Goal: Find specific page/section: Find specific page/section

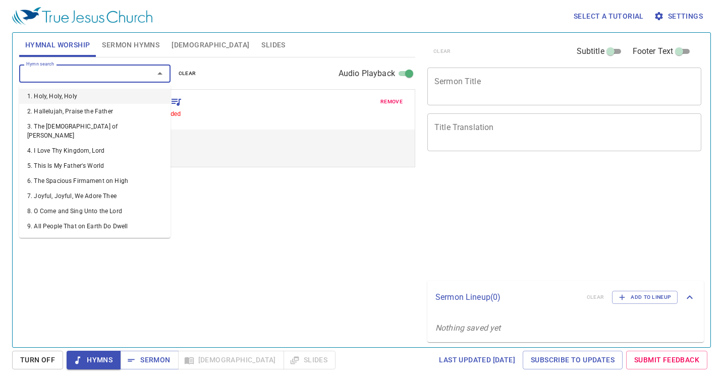
select select "1"
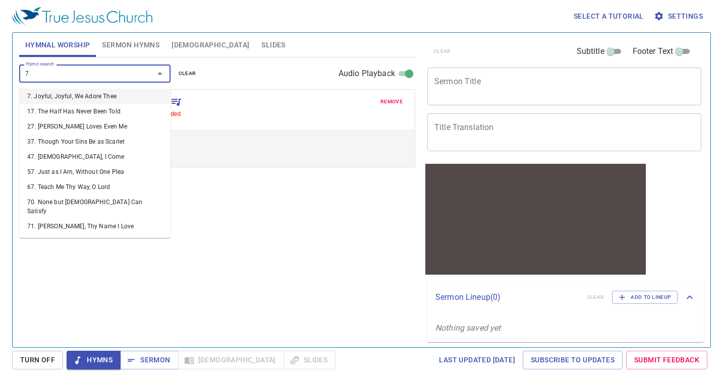
type input "76"
select select "1"
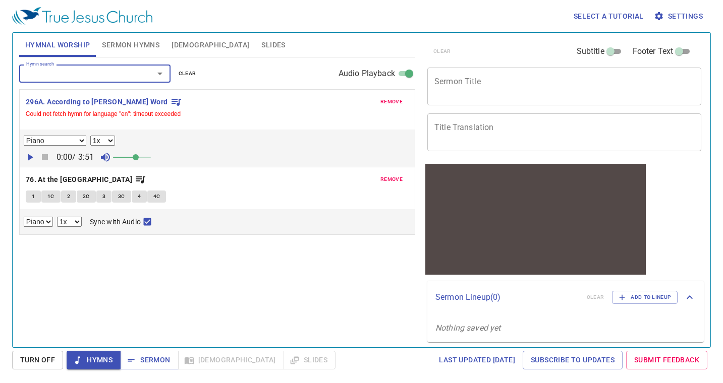
click at [34, 198] on span "1" at bounding box center [33, 196] width 3 height 9
checkbox input "false"
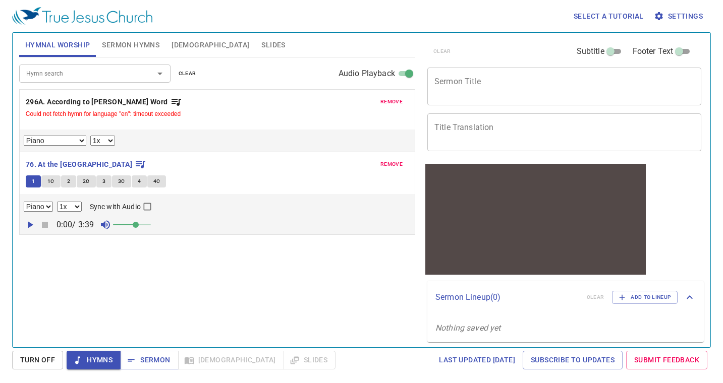
click at [29, 226] on icon "button" at bounding box center [31, 225] width 6 height 7
click at [140, 226] on span at bounding box center [140, 225] width 6 height 6
click at [136, 225] on span at bounding box center [136, 225] width 6 height 6
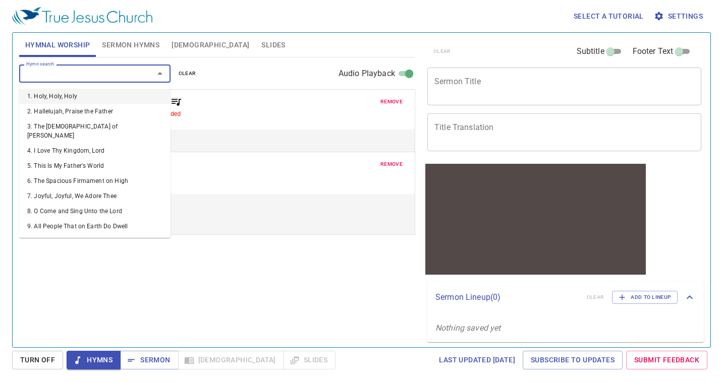
click at [39, 71] on input "Hymn search" at bounding box center [80, 74] width 116 height 12
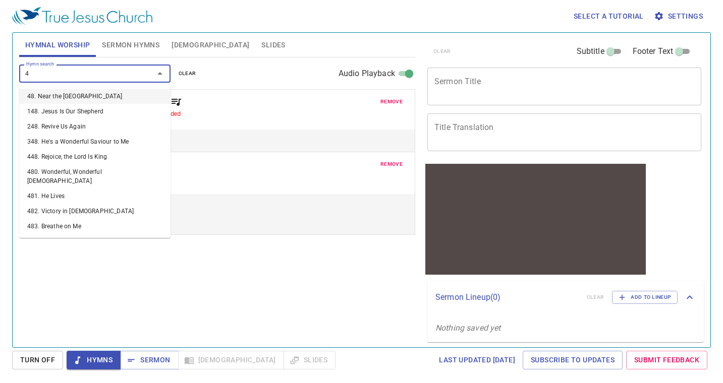
type input "48"
select select "1"
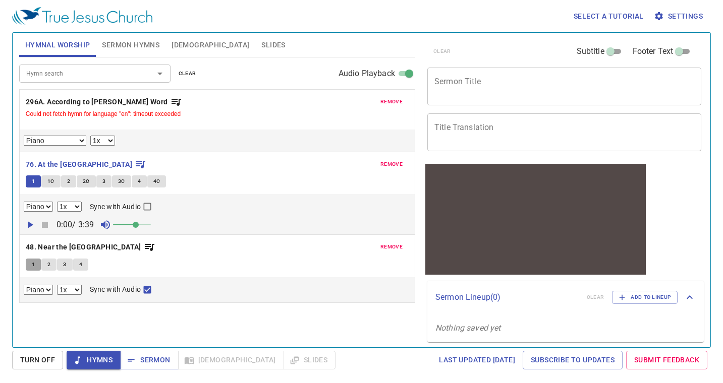
click at [33, 268] on span "1" at bounding box center [33, 264] width 3 height 9
checkbox input "false"
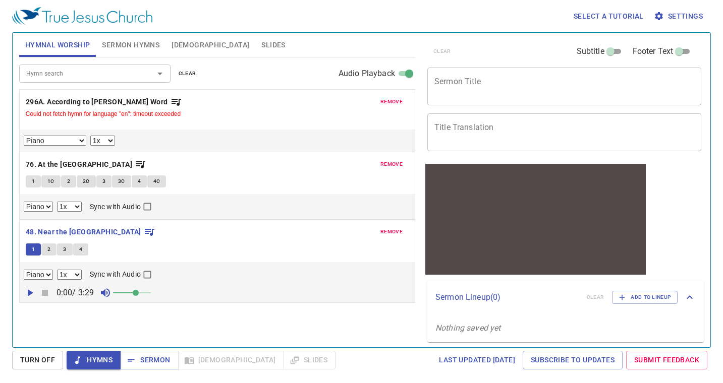
click at [30, 291] on icon "button" at bounding box center [31, 293] width 6 height 7
click at [139, 294] on span at bounding box center [136, 293] width 6 height 6
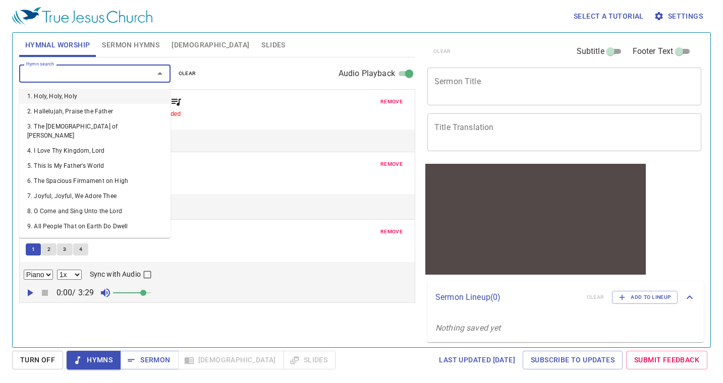
click at [108, 70] on input "Hymn search" at bounding box center [80, 74] width 116 height 12
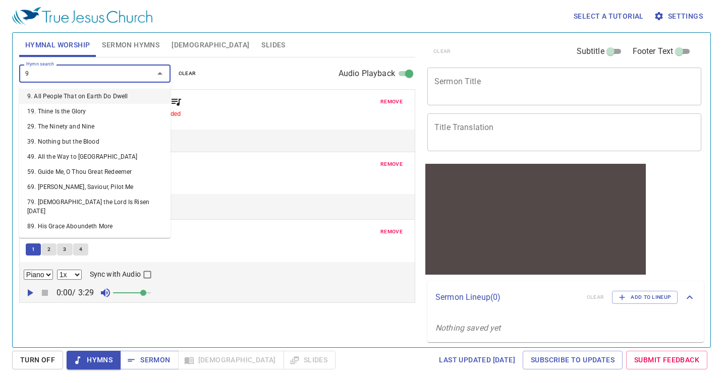
type input "91"
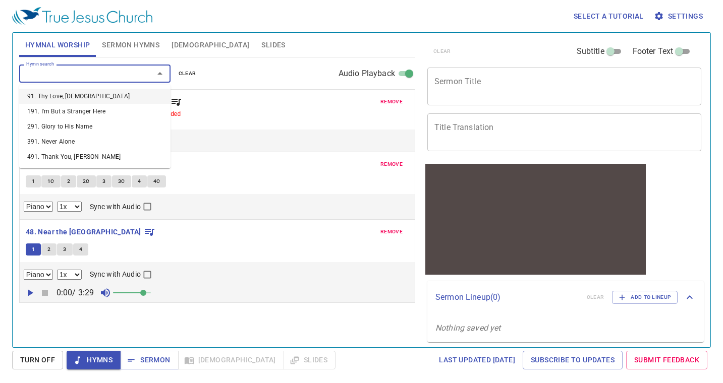
select select "1"
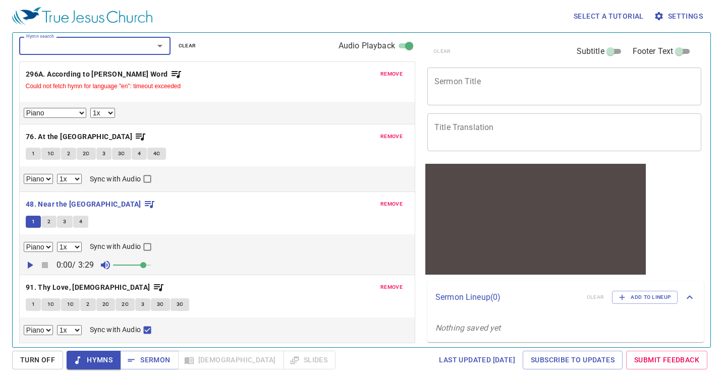
click at [35, 308] on button "1" at bounding box center [33, 305] width 15 height 12
checkbox input "false"
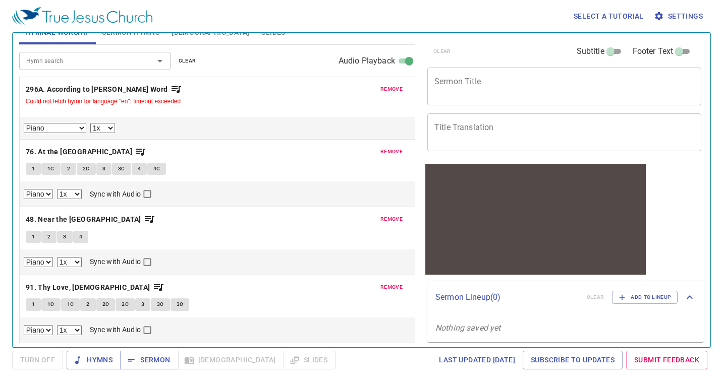
scroll to position [13, 0]
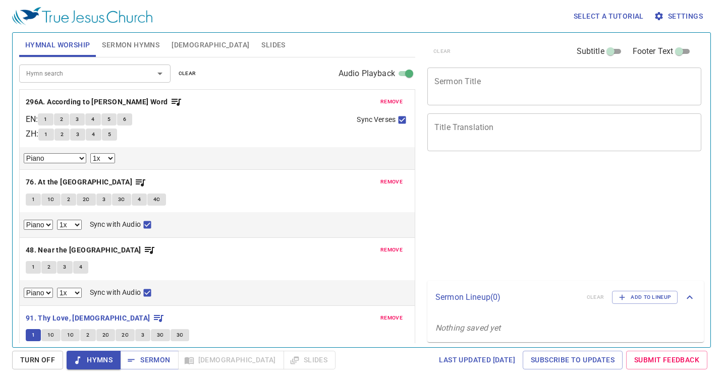
select select "1"
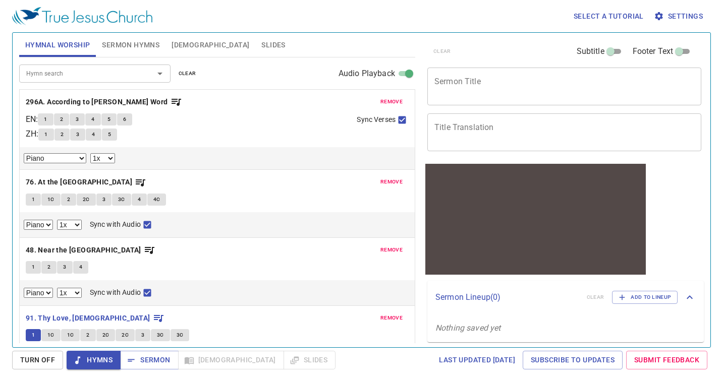
scroll to position [41, 0]
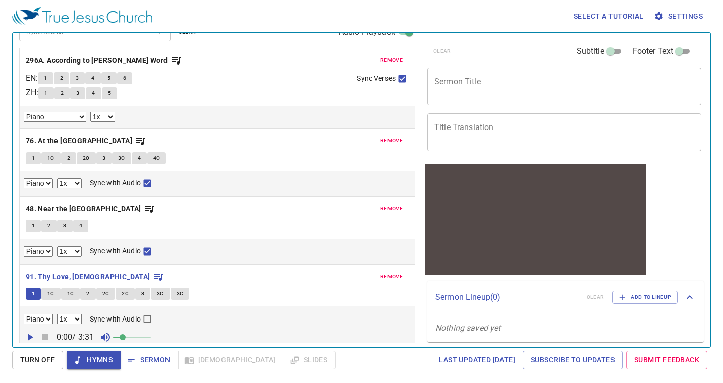
click at [29, 336] on icon "button" at bounding box center [31, 337] width 6 height 7
click at [131, 339] on span at bounding box center [128, 338] width 6 height 6
click at [136, 335] on span at bounding box center [136, 338] width 6 height 6
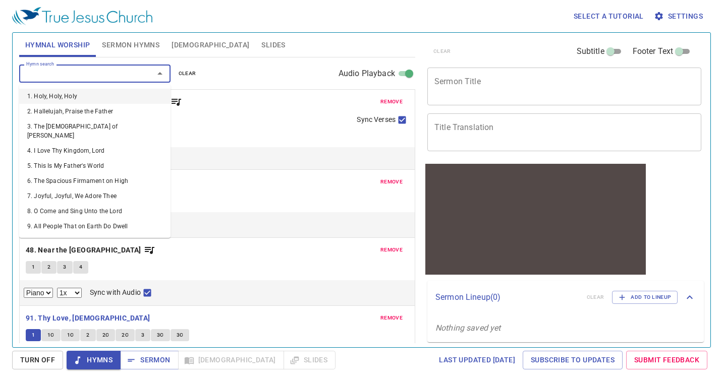
click at [83, 73] on input "Hymn search" at bounding box center [80, 74] width 116 height 12
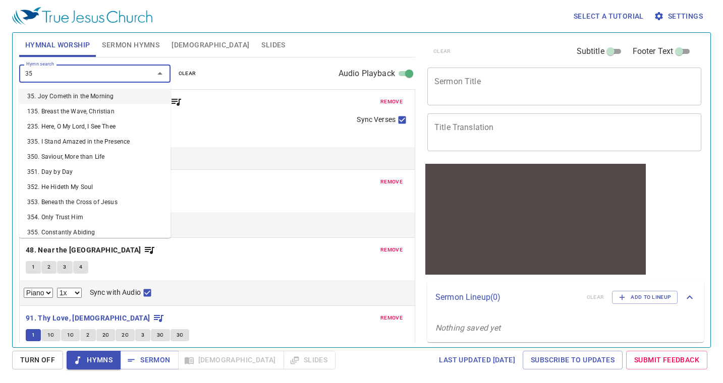
type input "350"
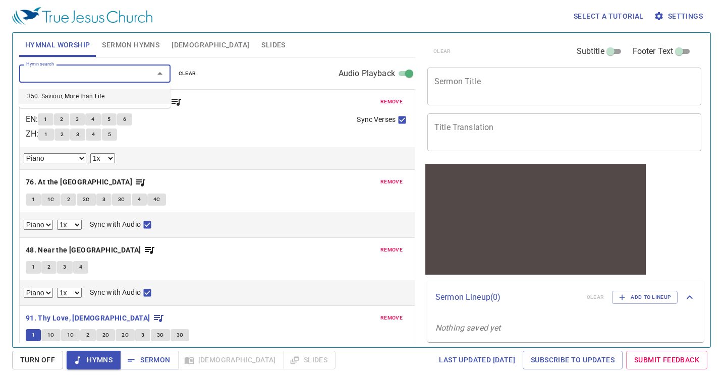
select select "1"
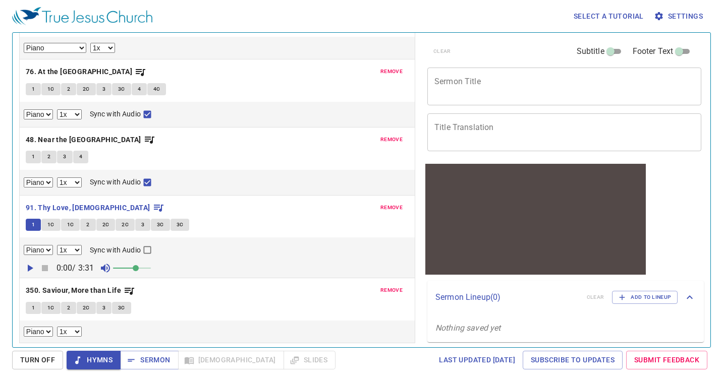
click at [29, 310] on button "1" at bounding box center [33, 308] width 15 height 12
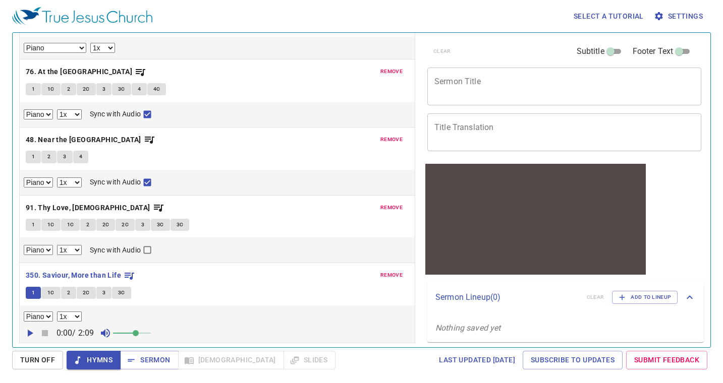
click at [31, 333] on icon "button" at bounding box center [31, 333] width 6 height 7
click at [386, 70] on span "remove" at bounding box center [391, 71] width 22 height 9
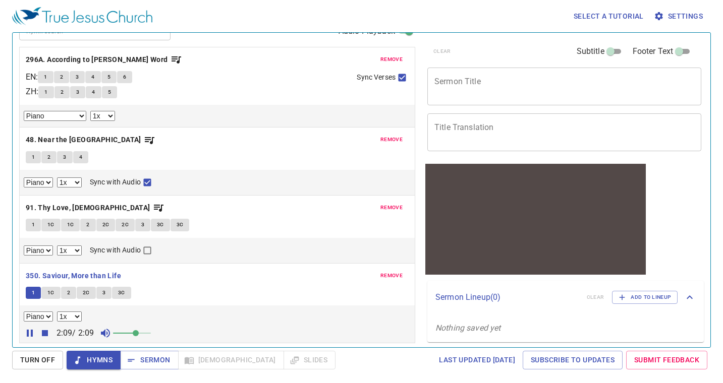
click at [385, 53] on button "remove" at bounding box center [391, 59] width 34 height 12
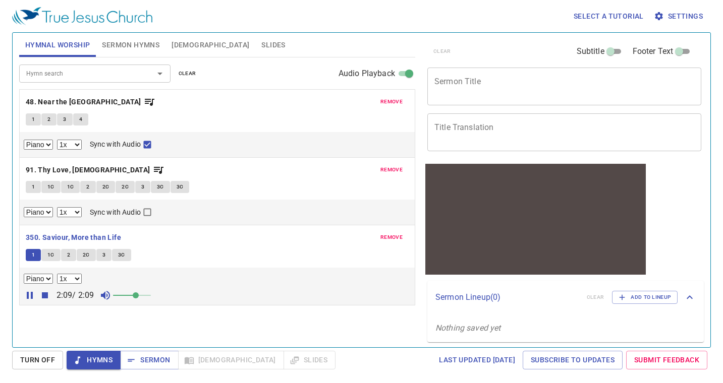
scroll to position [0, 0]
click at [385, 98] on span "remove" at bounding box center [391, 101] width 22 height 9
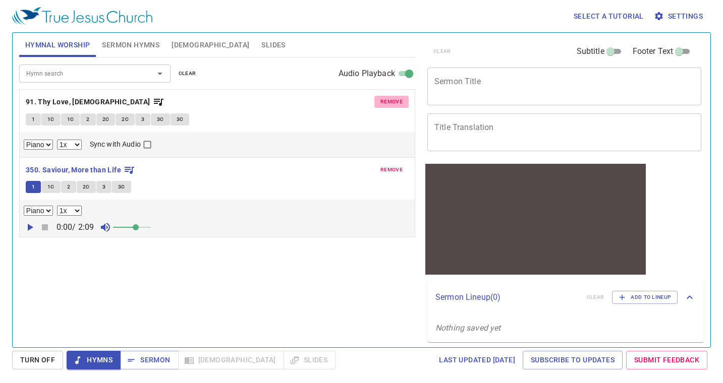
click at [400, 102] on span "remove" at bounding box center [391, 101] width 22 height 9
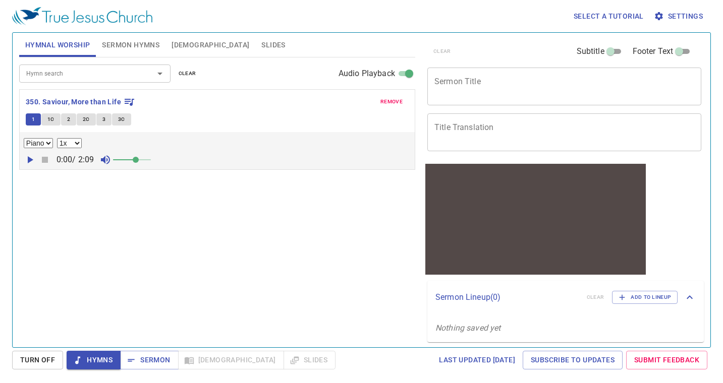
click at [400, 102] on span "remove" at bounding box center [391, 101] width 22 height 9
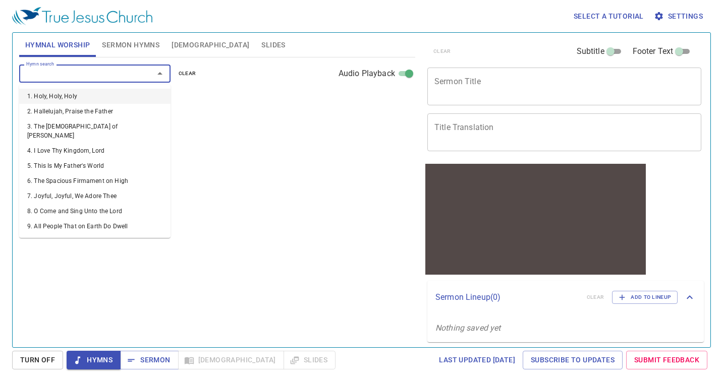
click at [123, 75] on input "Hymn search" at bounding box center [80, 74] width 116 height 12
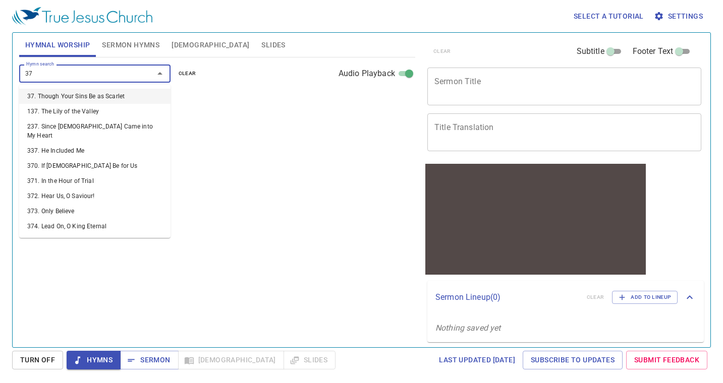
type input "378"
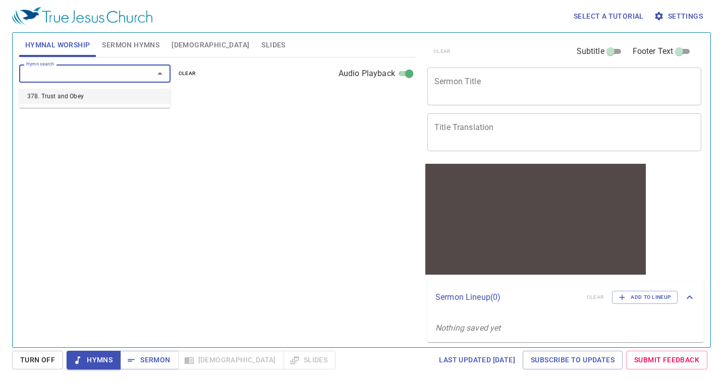
select select "1"
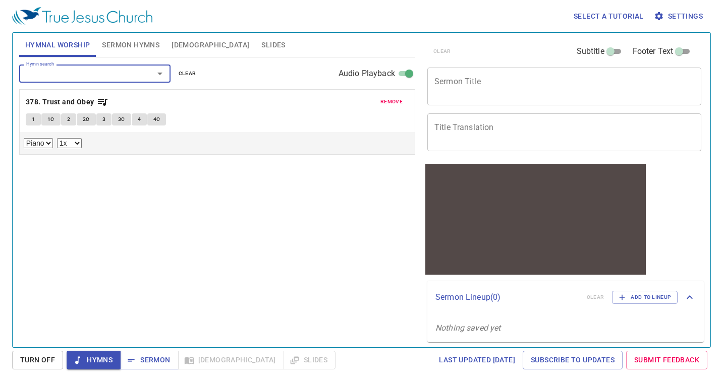
click at [37, 117] on button "1" at bounding box center [33, 120] width 15 height 12
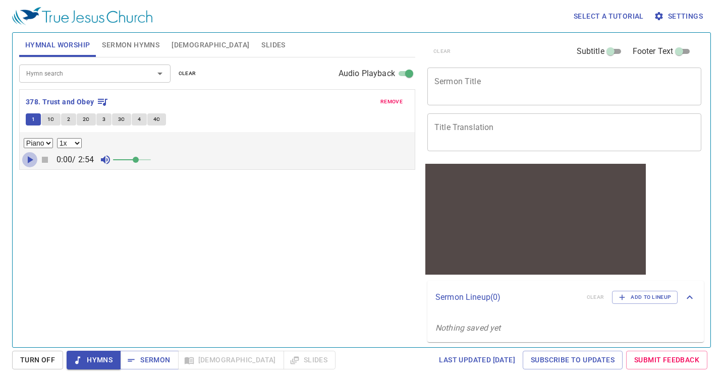
click at [33, 163] on icon "button" at bounding box center [30, 160] width 12 height 12
